Goal: Task Accomplishment & Management: Manage account settings

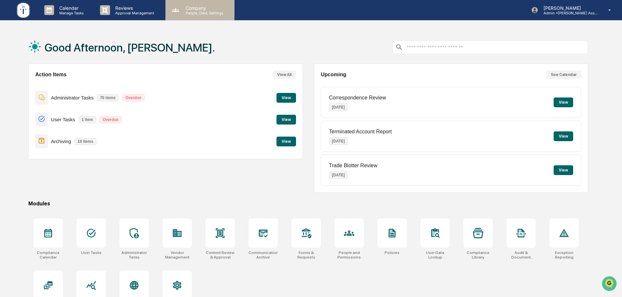
click at [191, 7] on p "Company" at bounding box center [203, 8] width 46 height 6
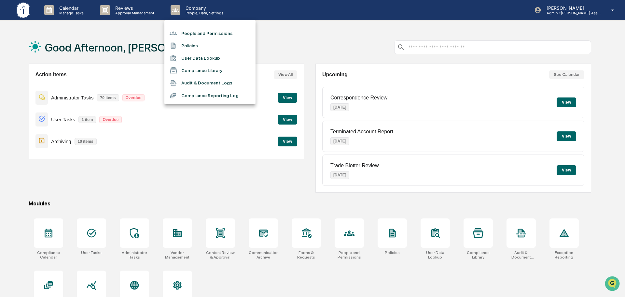
click at [38, 10] on div at bounding box center [312, 148] width 625 height 297
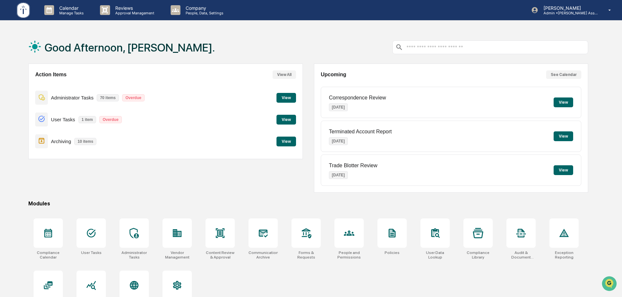
click at [65, 9] on div "People and Permissions Policies User Data Lookup Compliance Library Audit & Doc…" at bounding box center [311, 148] width 622 height 297
click at [76, 9] on p "Calendar" at bounding box center [70, 8] width 33 height 6
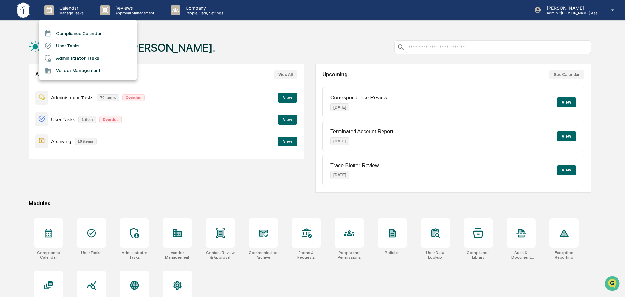
click at [77, 47] on li "User Tasks" at bounding box center [88, 45] width 98 height 12
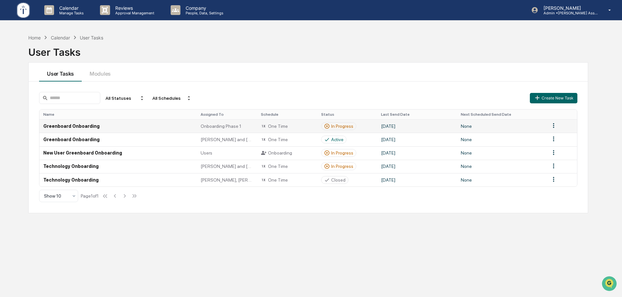
click at [339, 127] on div "In Progress" at bounding box center [342, 125] width 22 height 5
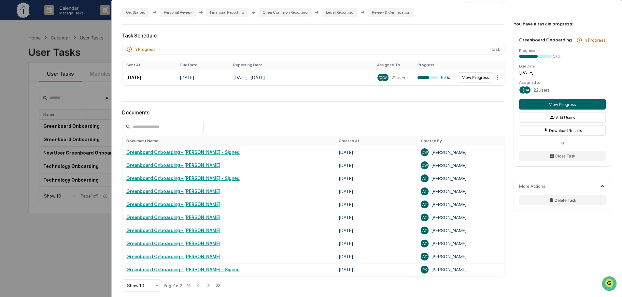
scroll to position [54, 0]
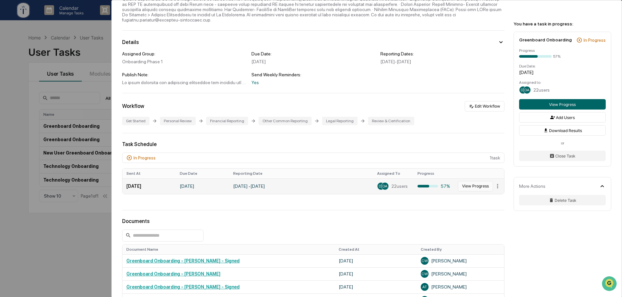
click at [470, 181] on button "View Progress" at bounding box center [475, 186] width 35 height 10
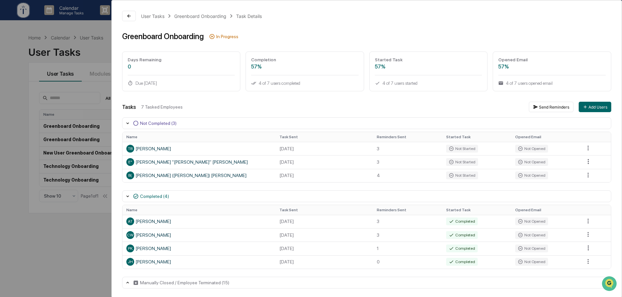
click at [39, 235] on div "User Tasks Greenboard Onboarding Task Details Greenboard Onboarding In Progress…" at bounding box center [311, 148] width 622 height 297
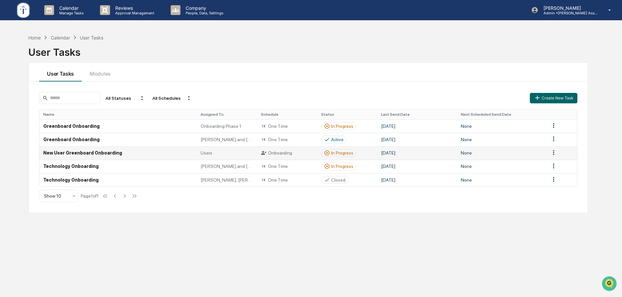
click at [339, 152] on div "In Progress" at bounding box center [342, 152] width 22 height 5
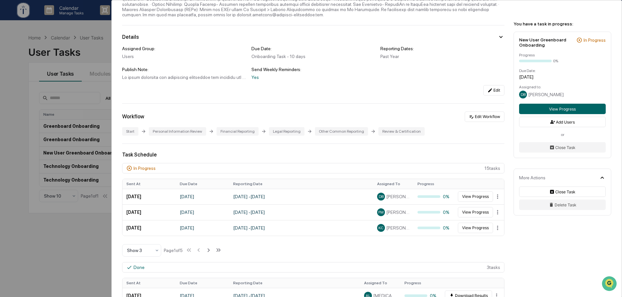
scroll to position [108, 0]
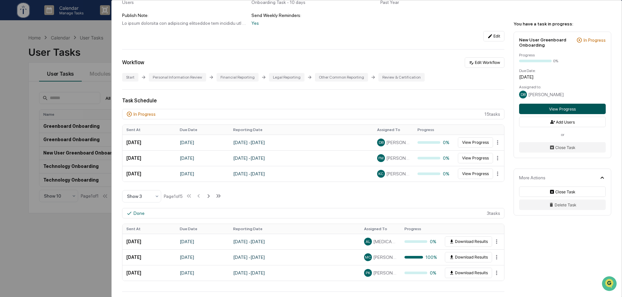
click at [546, 108] on button "View Progress" at bounding box center [562, 109] width 87 height 10
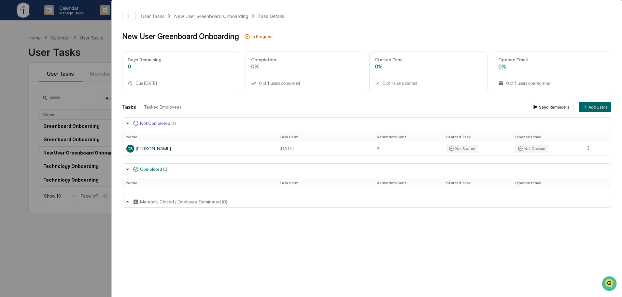
click at [86, 231] on div "User Tasks New User Greenboard Onboarding Task Details New User Greenboard Onbo…" at bounding box center [311, 148] width 622 height 297
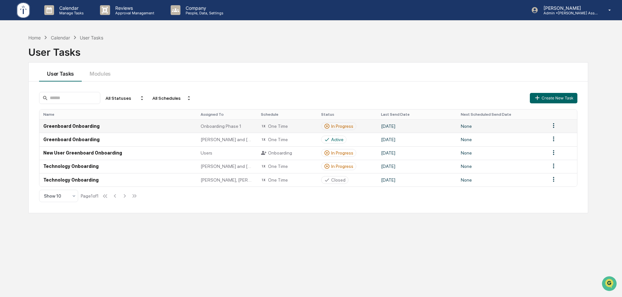
click at [337, 127] on div "In Progress" at bounding box center [342, 125] width 22 height 5
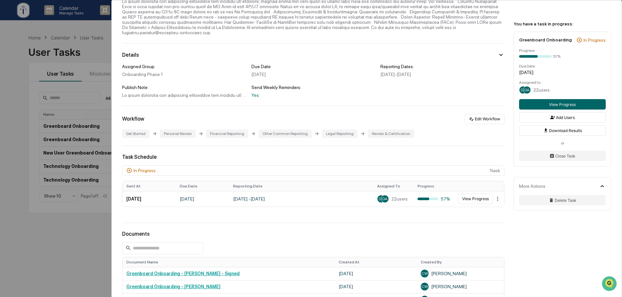
scroll to position [54, 0]
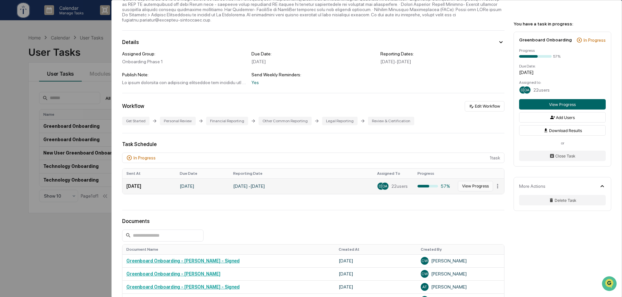
click at [473, 181] on button "View Progress" at bounding box center [475, 186] width 35 height 10
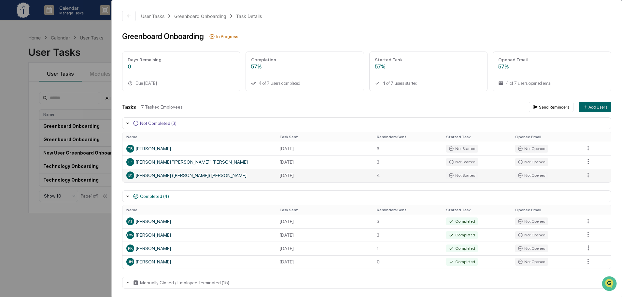
scroll to position [2, 0]
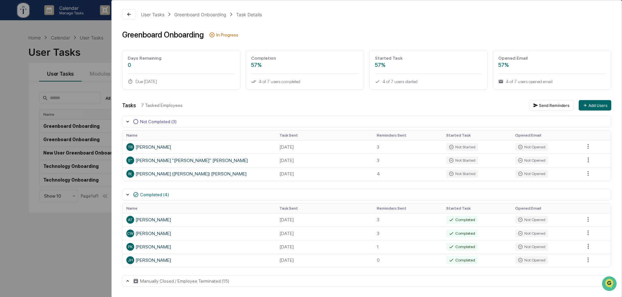
click at [81, 225] on div "User Tasks Greenboard Onboarding Task Details Greenboard Onboarding In Progress…" at bounding box center [311, 148] width 622 height 297
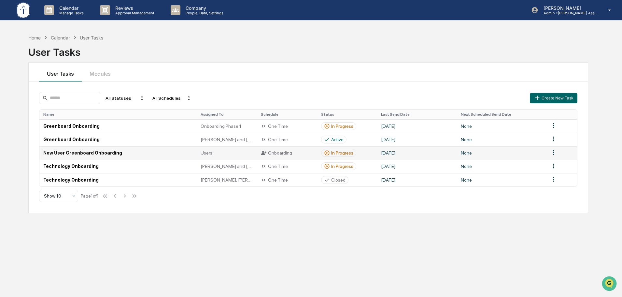
click at [340, 153] on div "In Progress" at bounding box center [342, 152] width 22 height 5
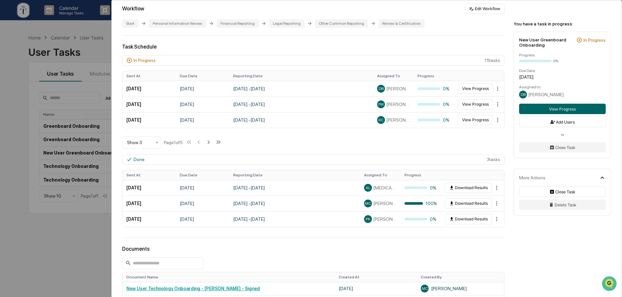
scroll to position [163, 0]
click at [210, 141] on icon at bounding box center [208, 141] width 7 height 7
click at [210, 141] on icon at bounding box center [209, 141] width 7 height 7
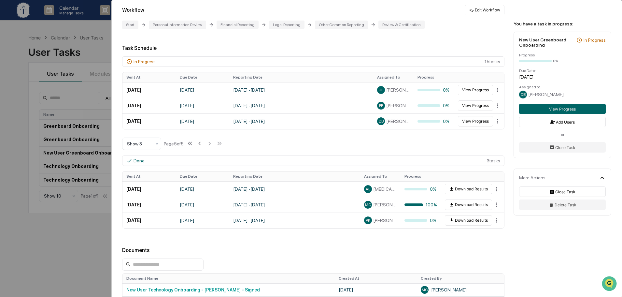
scroll to position [146, 0]
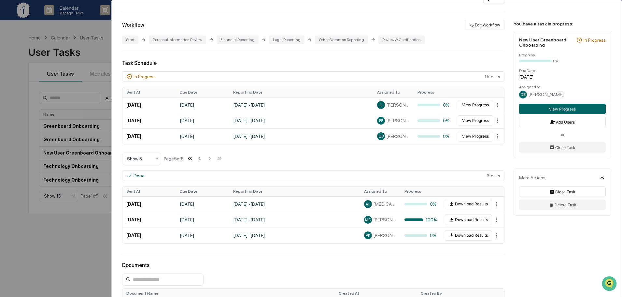
click at [191, 157] on icon at bounding box center [189, 158] width 7 height 7
click at [320, 121] on td "[DATE] - [DATE]" at bounding box center [301, 121] width 144 height 16
click at [327, 106] on td "[DATE] - [DATE]" at bounding box center [301, 105] width 144 height 16
click at [323, 136] on td "[DATE] - [DATE]" at bounding box center [301, 136] width 144 height 16
click at [212, 160] on icon at bounding box center [208, 158] width 7 height 7
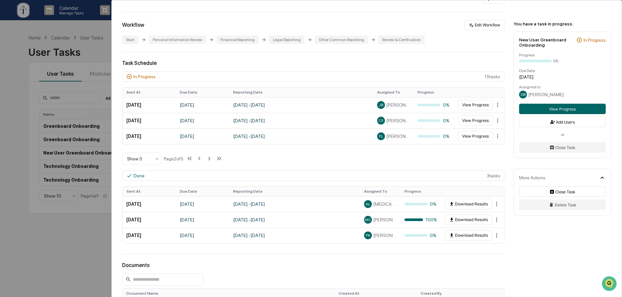
click at [63, 241] on div "User Tasks New User Greenboard Onboarding New User Greenboard Onboarding Active…" at bounding box center [311, 148] width 622 height 297
